Goal: Find specific page/section: Find specific page/section

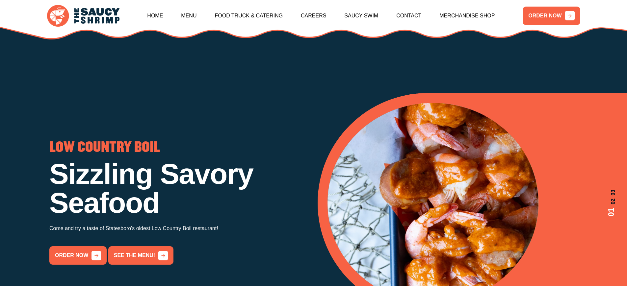
scroll to position [829, 0]
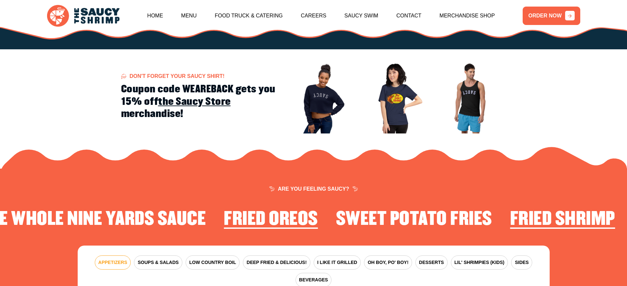
click at [113, 259] on span "APPETIZERS" at bounding box center [112, 262] width 29 height 7
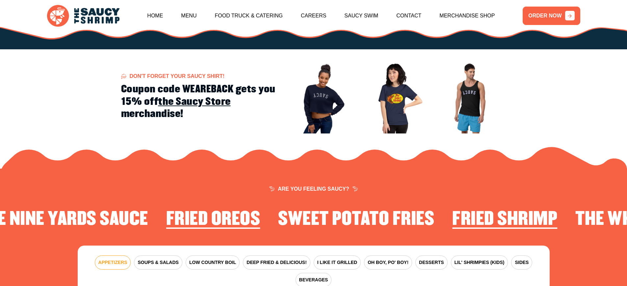
click at [113, 259] on span "APPETIZERS" at bounding box center [112, 262] width 29 height 7
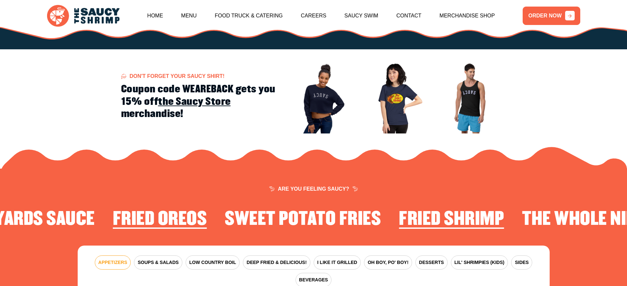
click at [113, 259] on span "APPETIZERS" at bounding box center [112, 262] width 29 height 7
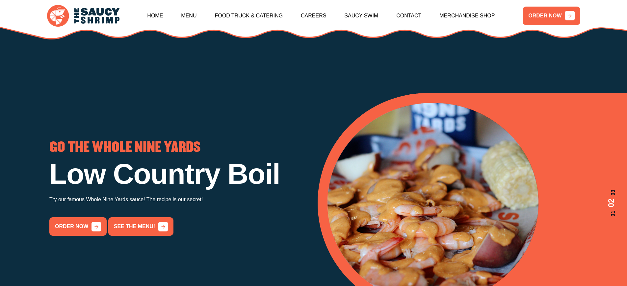
scroll to position [829, 0]
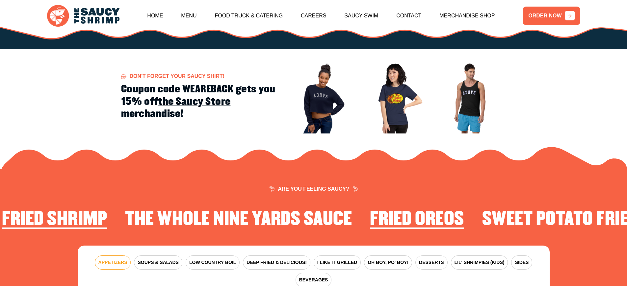
click at [113, 259] on span "APPETIZERS" at bounding box center [112, 262] width 29 height 7
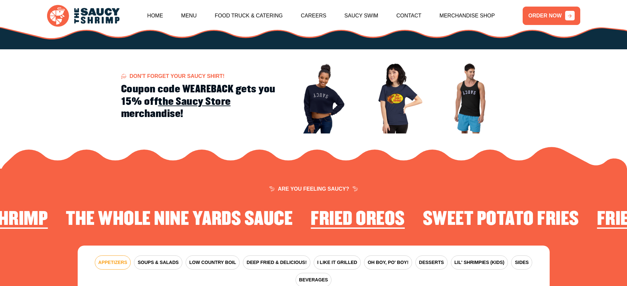
click at [113, 259] on span "APPETIZERS" at bounding box center [112, 262] width 29 height 7
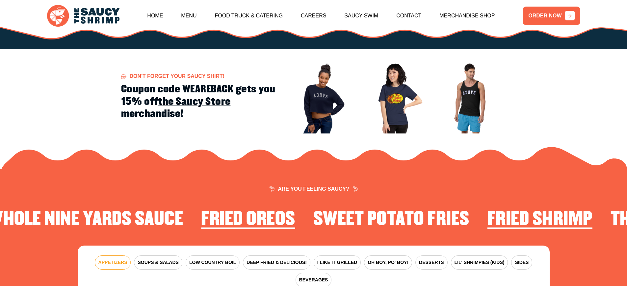
click at [113, 259] on span "APPETIZERS" at bounding box center [112, 262] width 29 height 7
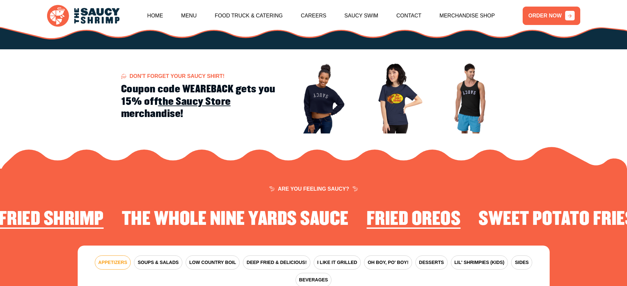
click at [113, 259] on span "APPETIZERS" at bounding box center [112, 262] width 29 height 7
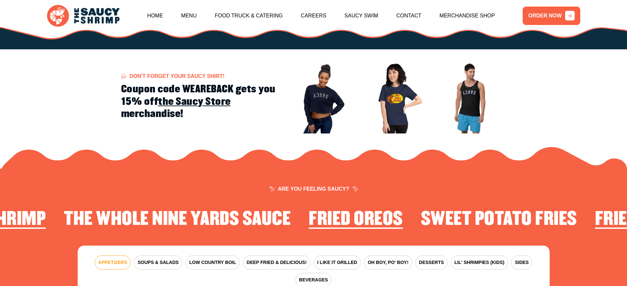
click at [113, 259] on span "APPETIZERS" at bounding box center [112, 262] width 29 height 7
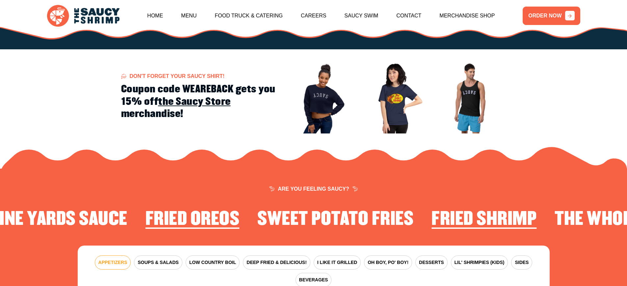
click at [113, 259] on span "APPETIZERS" at bounding box center [112, 262] width 29 height 7
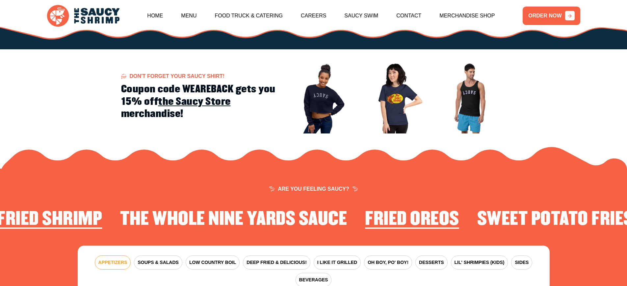
click at [113, 259] on span "APPETIZERS" at bounding box center [112, 262] width 29 height 7
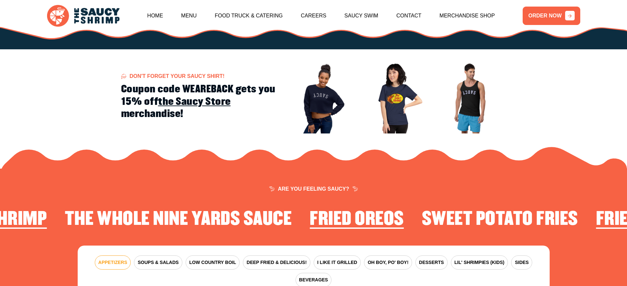
click at [113, 259] on span "APPETIZERS" at bounding box center [112, 262] width 29 height 7
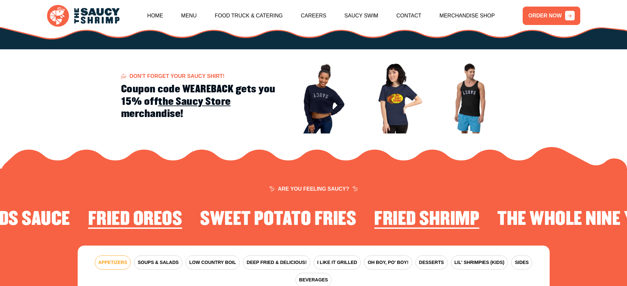
click at [113, 259] on span "APPETIZERS" at bounding box center [112, 262] width 29 height 7
